Goal: Task Accomplishment & Management: Use online tool/utility

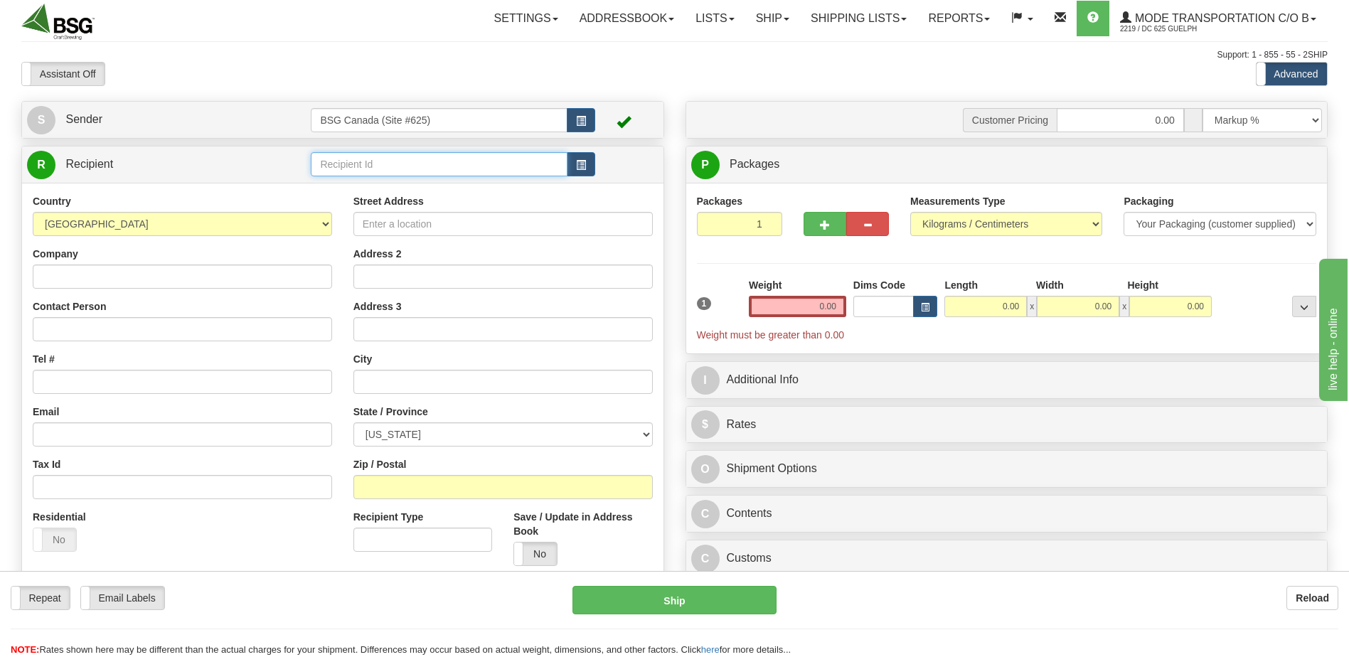
click at [324, 169] on input "text" at bounding box center [439, 164] width 256 height 24
click at [456, 178] on div "PILE O' BONES BREWING" at bounding box center [436, 186] width 242 height 16
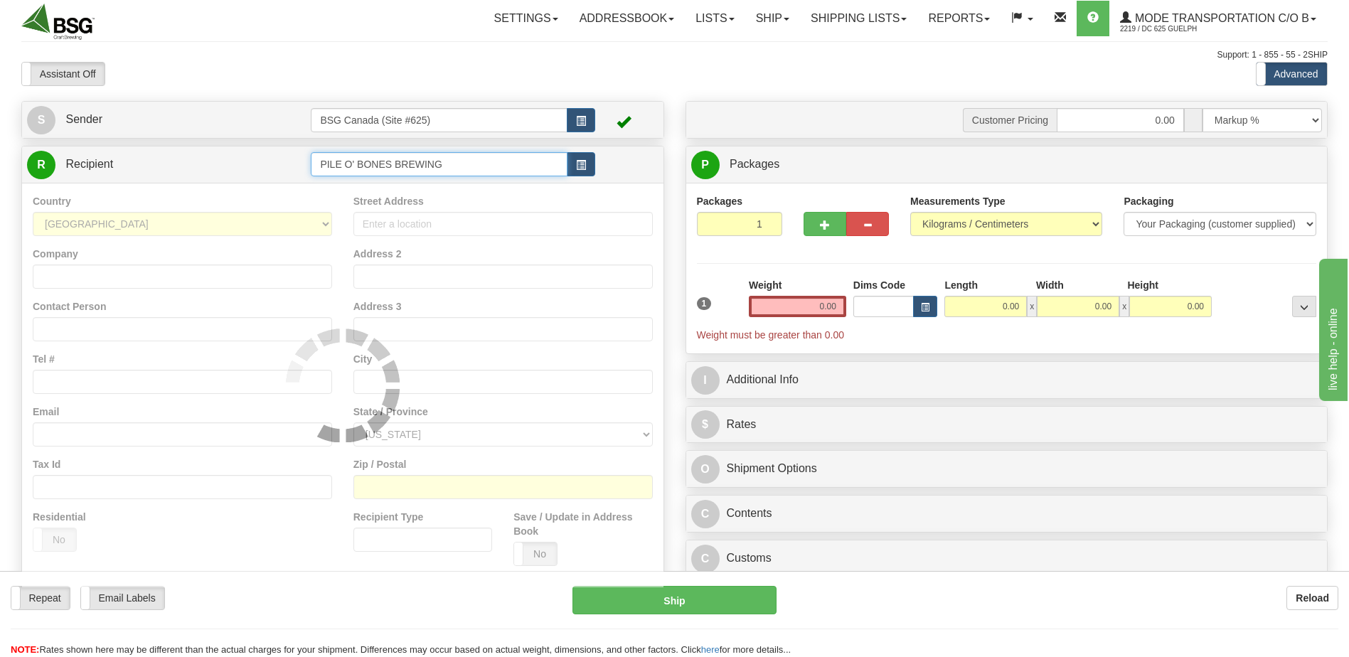
type input "PILE O' BONES BREWING"
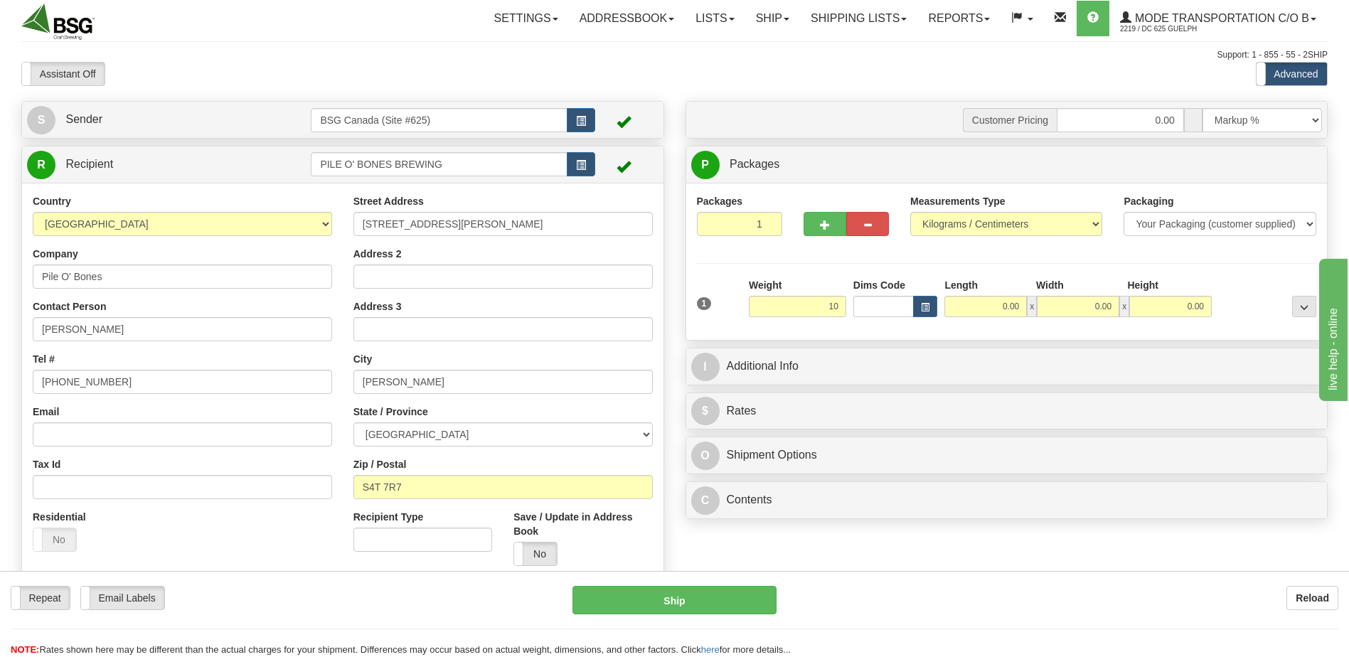
type input "10.00"
click at [857, 265] on div "Packages 1 1 Measurements Type" at bounding box center [1007, 261] width 620 height 135
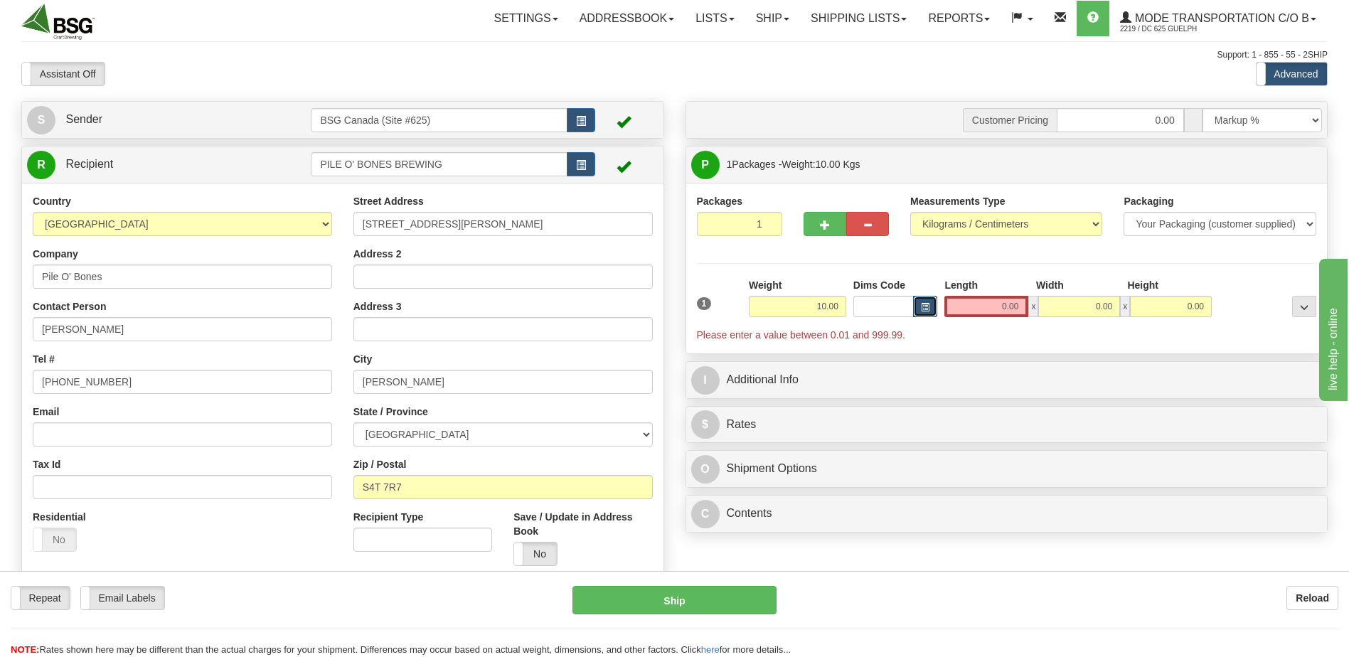
click at [922, 309] on span "button" at bounding box center [925, 308] width 9 height 8
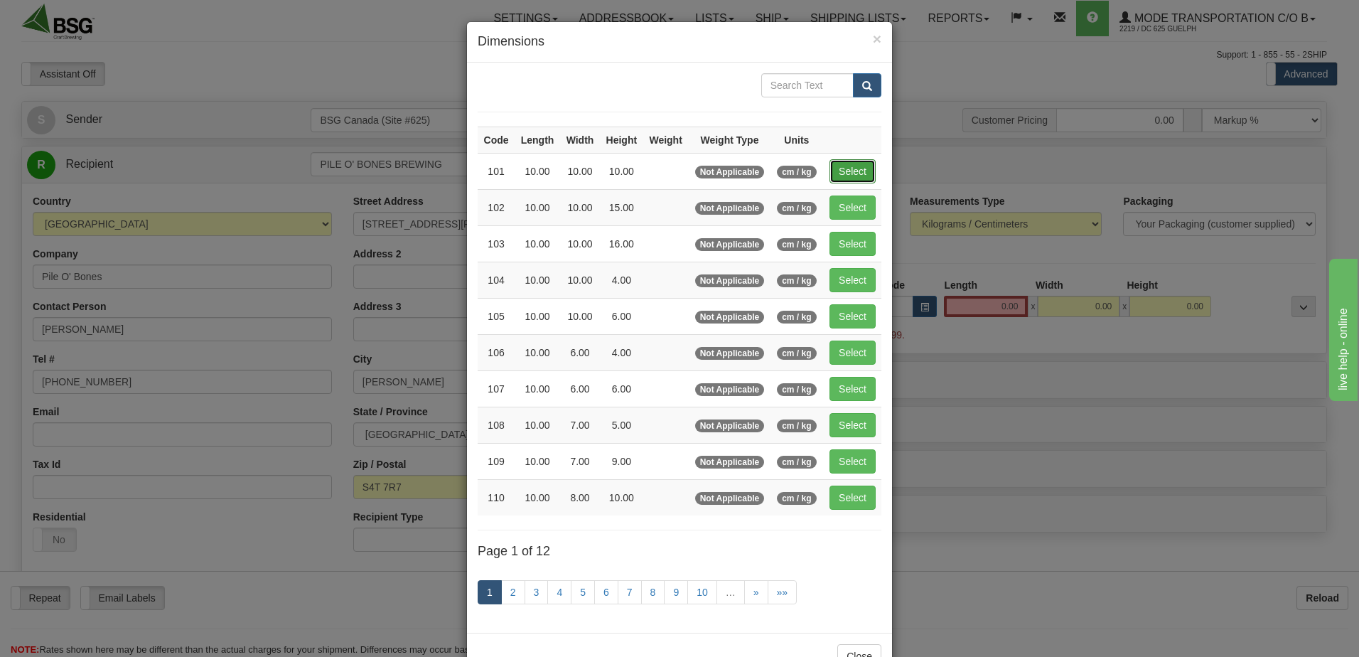
click at [859, 171] on button "Select" at bounding box center [853, 171] width 46 height 24
type input "101"
type input "10.00"
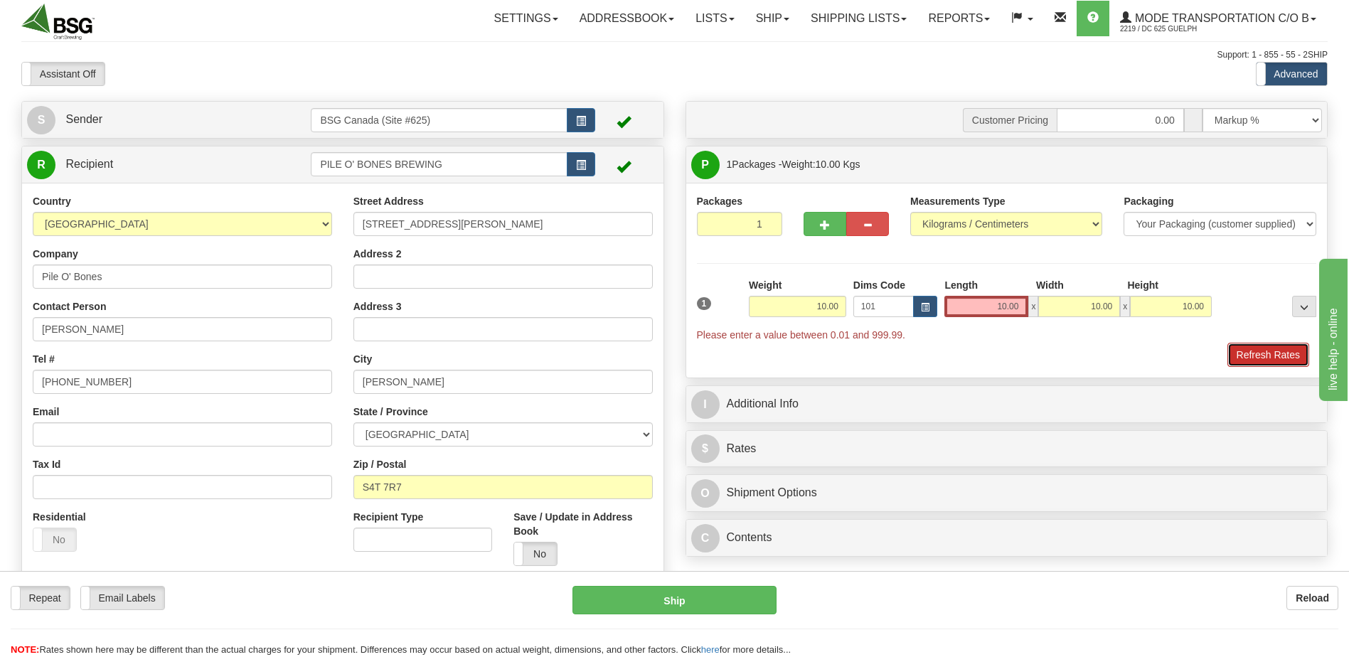
click at [1259, 359] on button "Refresh Rates" at bounding box center [1268, 355] width 82 height 24
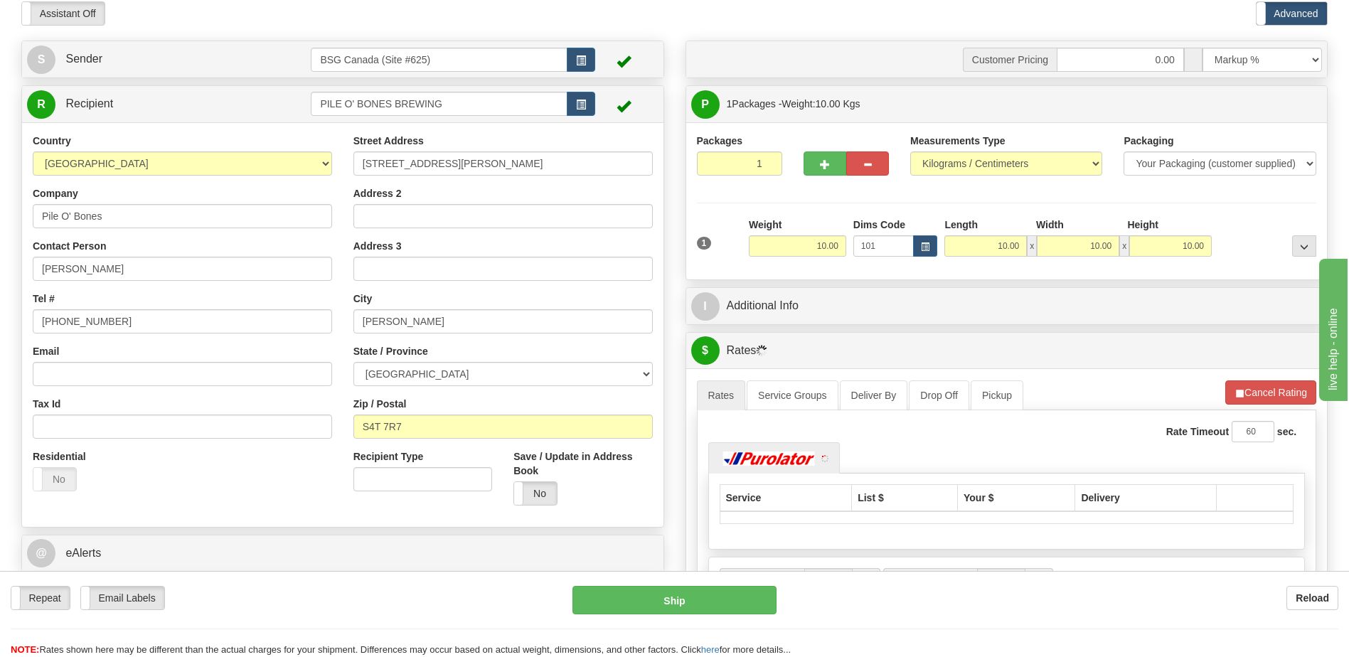
scroll to position [142, 0]
